Goal: Task Accomplishment & Management: Manage account settings

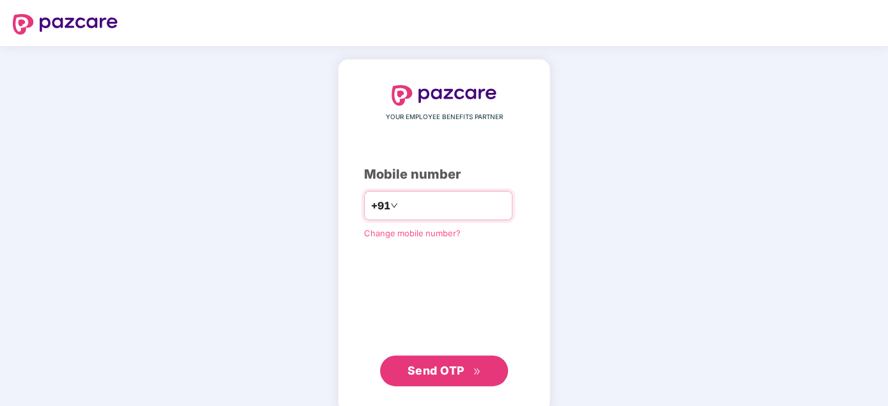
type input "**********"
click at [434, 374] on span "Send OTP" at bounding box center [435, 369] width 57 height 13
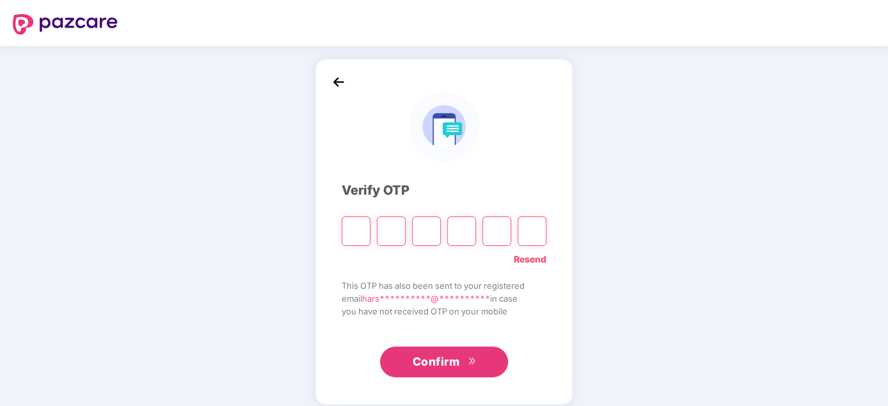
type input "*"
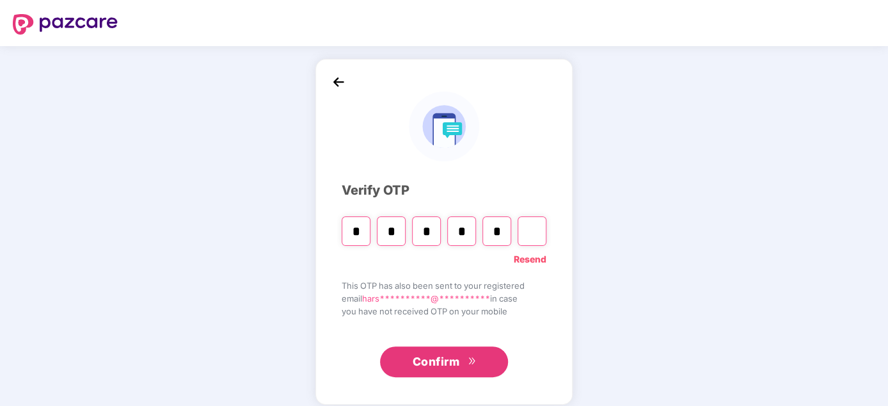
type input "*"
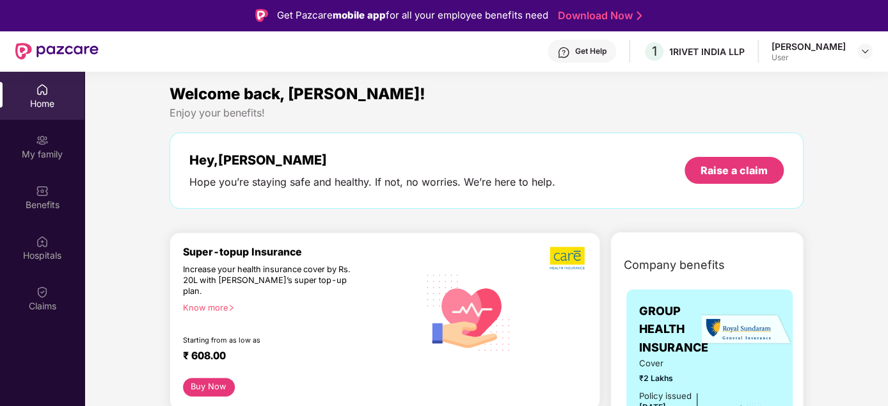
click at [830, 56] on div "User" at bounding box center [808, 57] width 74 height 10
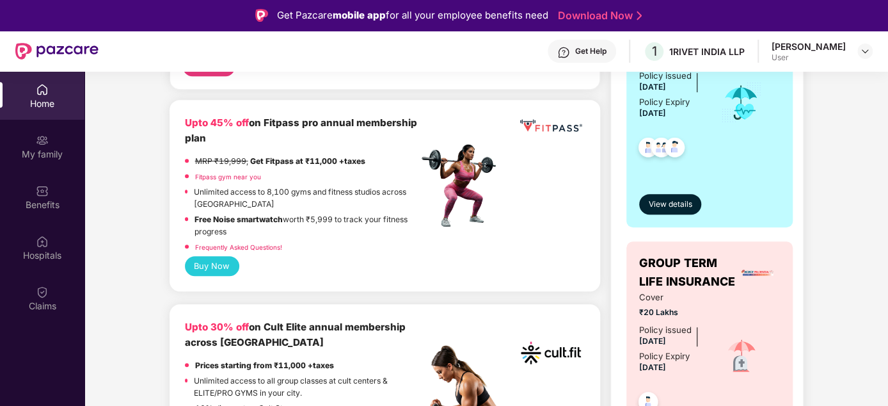
scroll to position [576, 0]
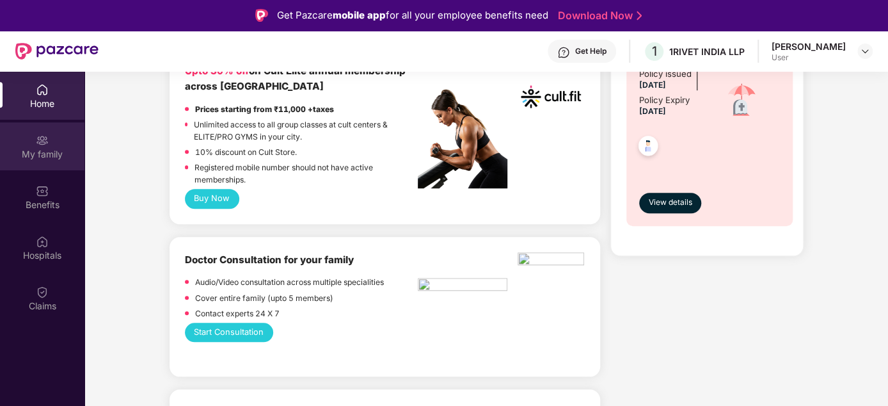
click at [40, 146] on div "My family" at bounding box center [42, 146] width 84 height 48
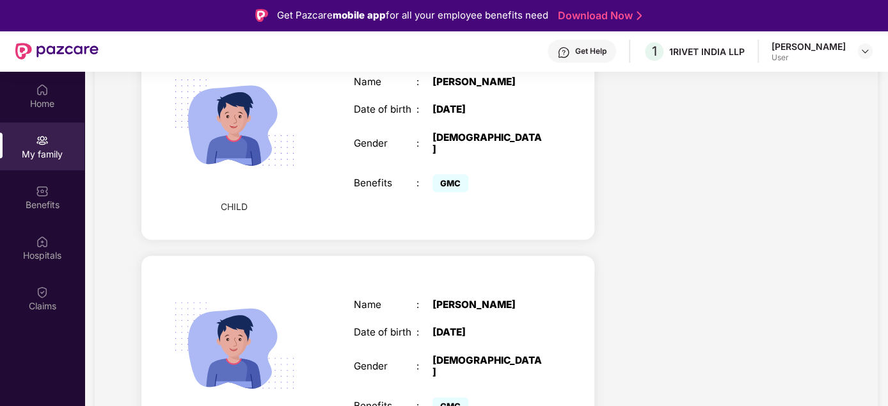
scroll to position [787, 0]
